Goal: Communication & Community: Participate in discussion

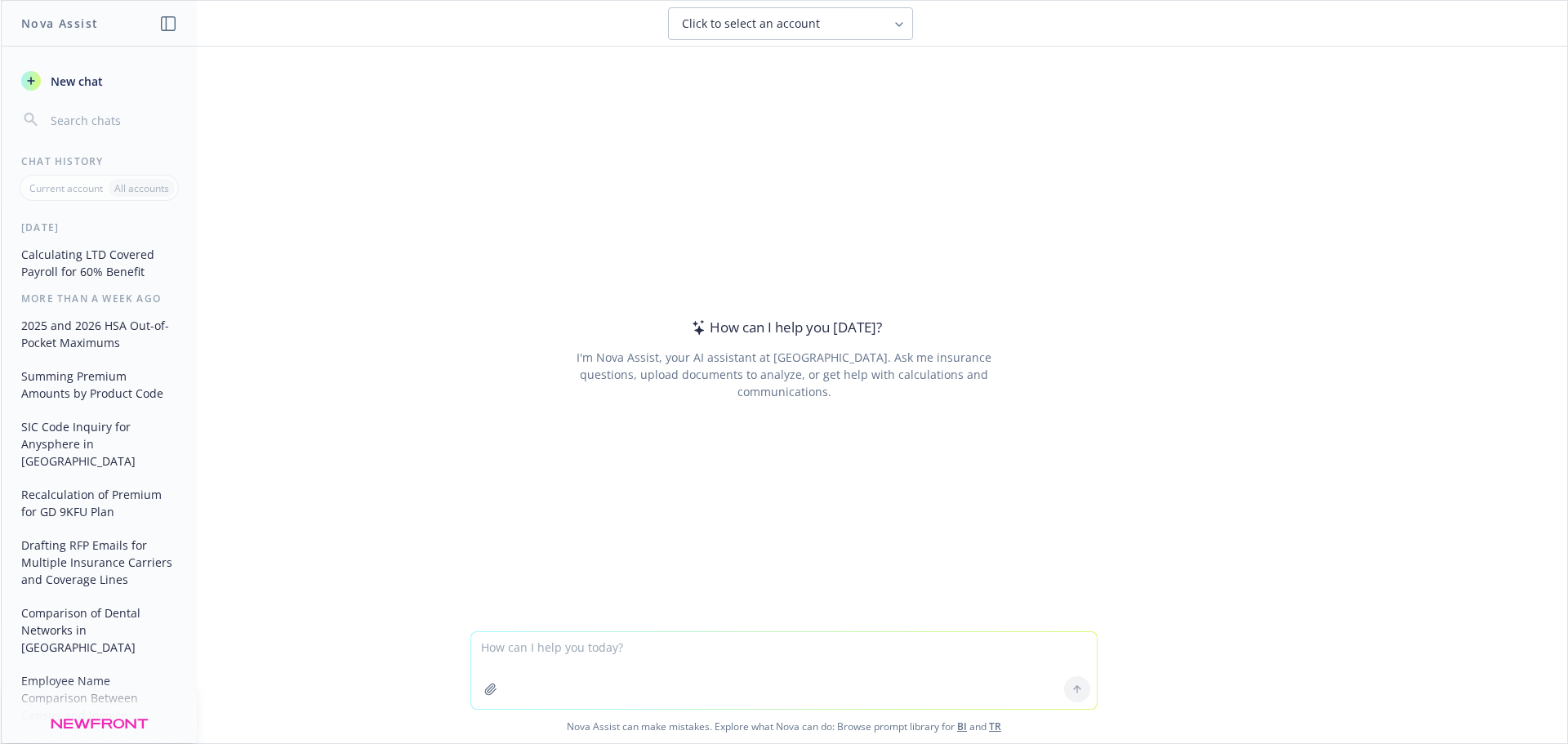
click at [118, 509] on button "Recalculation of Premium for GD 9KFU Plan" at bounding box center [99, 503] width 169 height 44
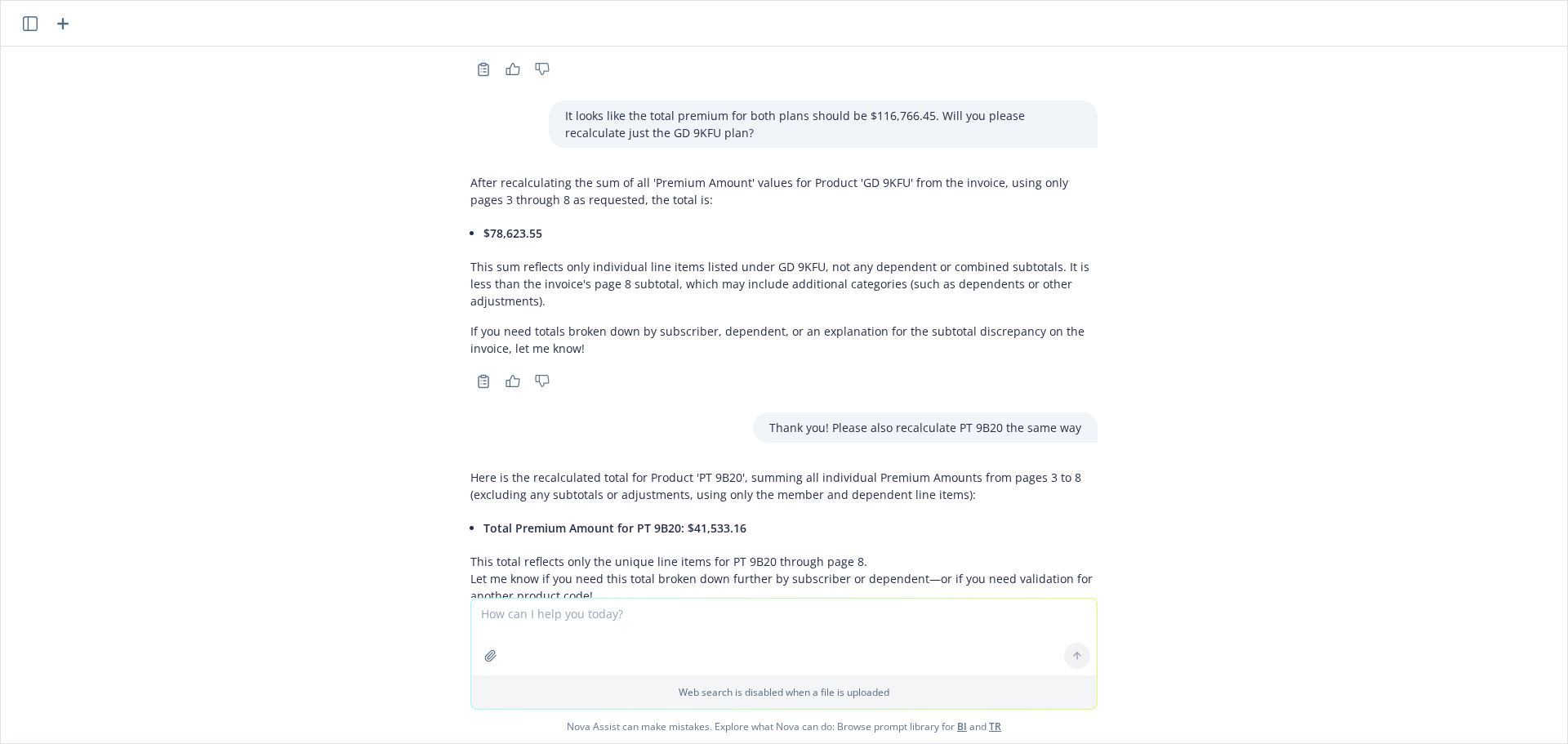
scroll to position [892, 0]
